Goal: Information Seeking & Learning: Learn about a topic

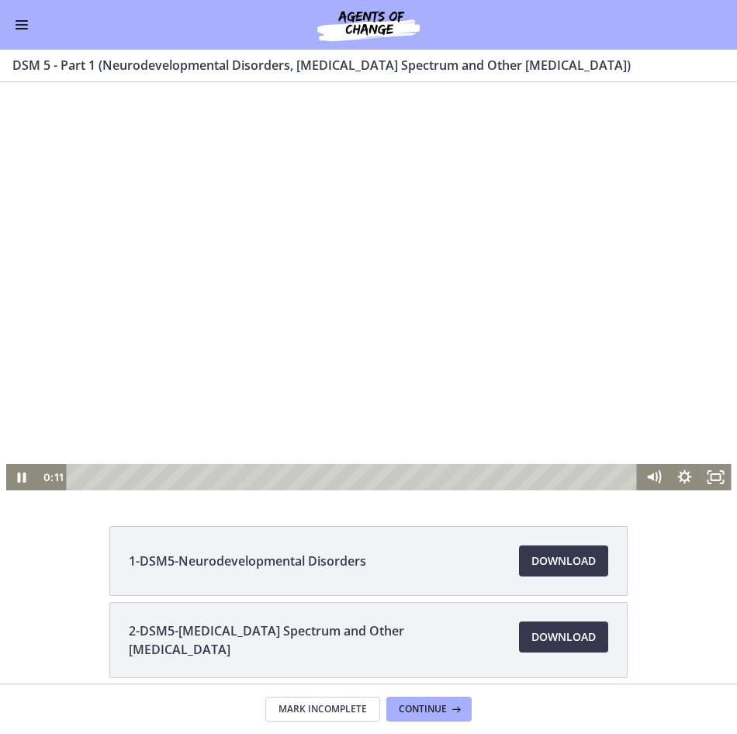
click at [398, 307] on div at bounding box center [369, 286] width 726 height 408
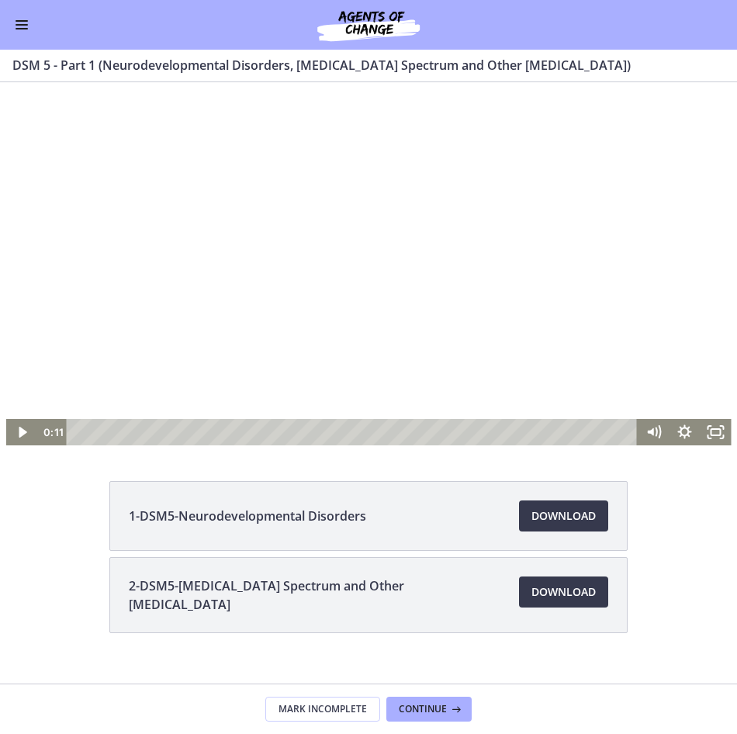
scroll to position [69, 0]
